Goal: Information Seeking & Learning: Learn about a topic

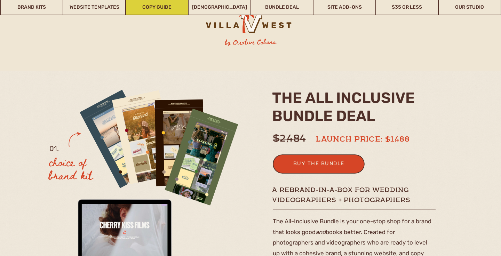
scroll to position [119, 0]
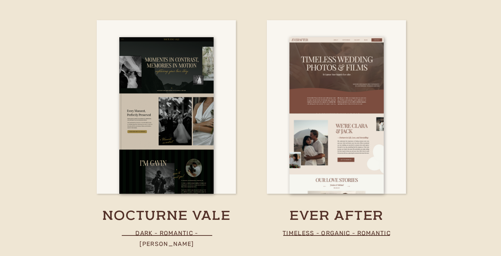
scroll to position [2529, 0]
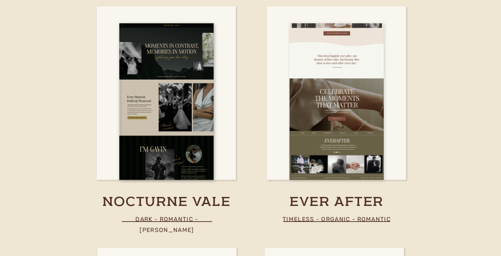
click at [366, 101] on div at bounding box center [337, 101] width 94 height 157
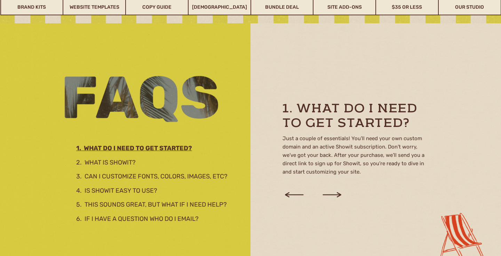
scroll to position [1140, 0]
click at [126, 163] on h3 "2. What is showit?" at bounding box center [151, 161] width 151 height 8
